Goal: Information Seeking & Learning: Learn about a topic

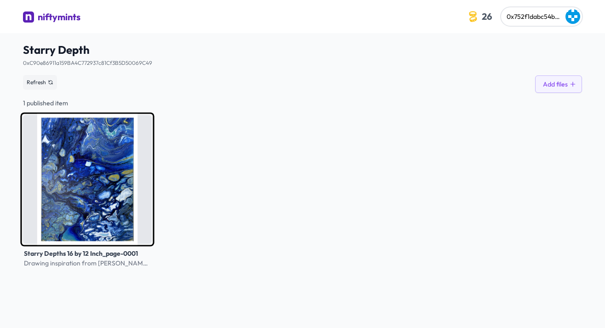
click at [106, 148] on img at bounding box center [87, 179] width 134 height 134
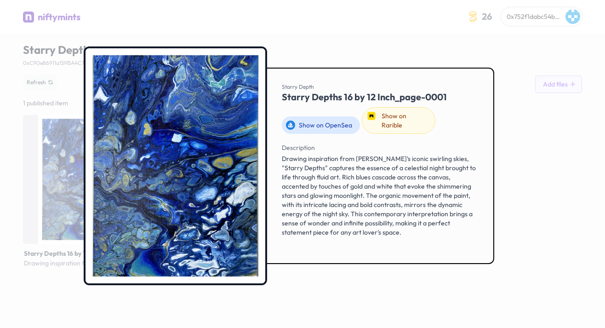
click at [315, 118] on link "Show on OpenSea" at bounding box center [321, 124] width 78 height 17
click at [343, 20] on div at bounding box center [302, 164] width 605 height 328
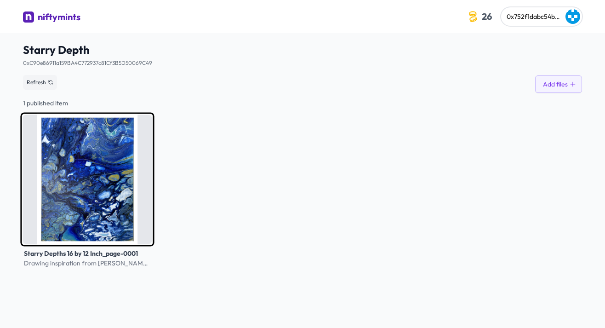
click at [113, 176] on img at bounding box center [87, 179] width 134 height 134
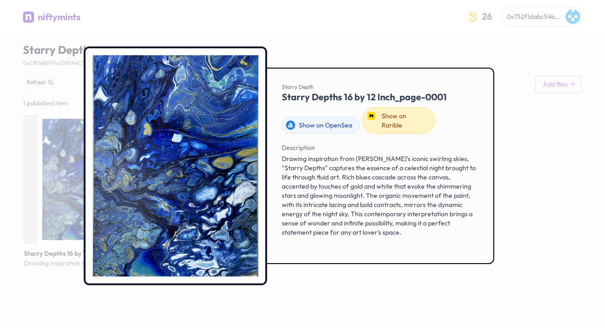
click at [386, 111] on link "Show on Rarible" at bounding box center [399, 120] width 74 height 27
click at [418, 22] on div at bounding box center [302, 164] width 605 height 328
